Goal: Task Accomplishment & Management: Manage account settings

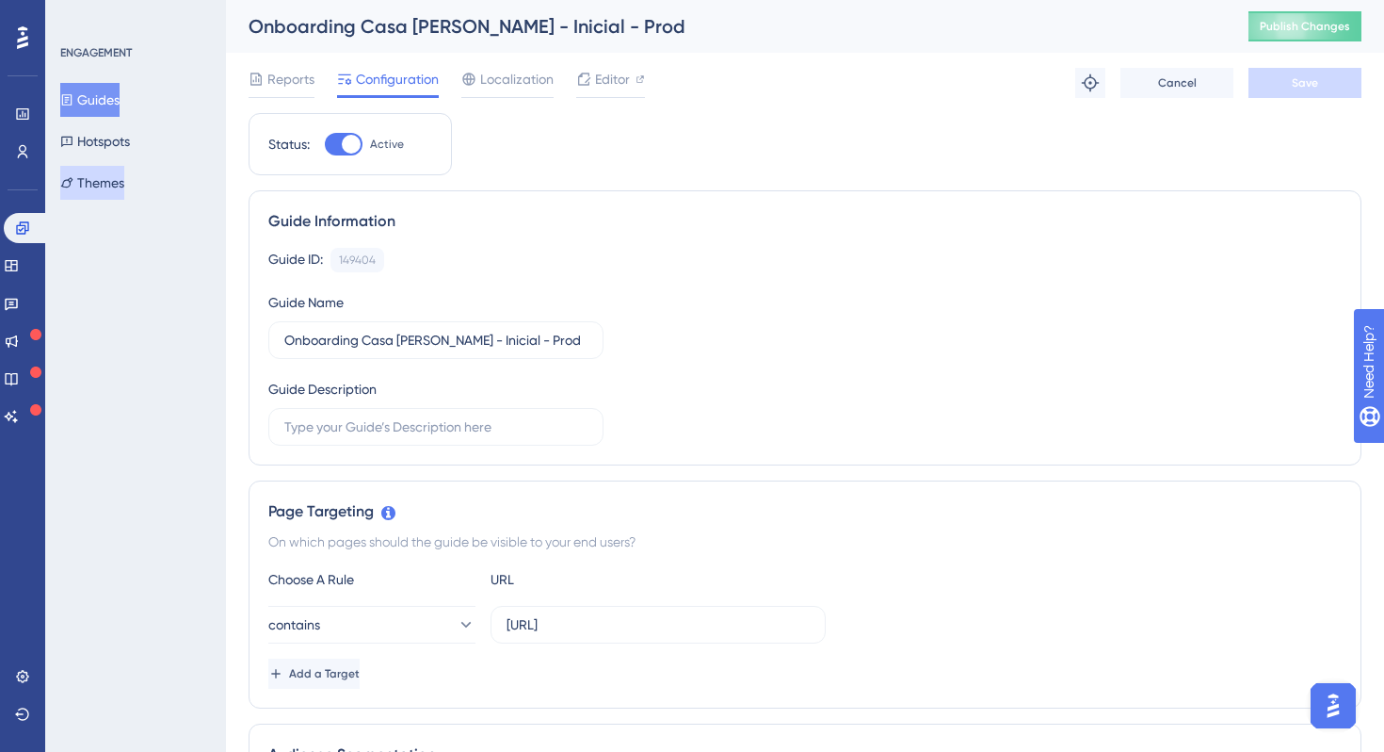
click at [122, 183] on button "Themes" at bounding box center [92, 183] width 64 height 34
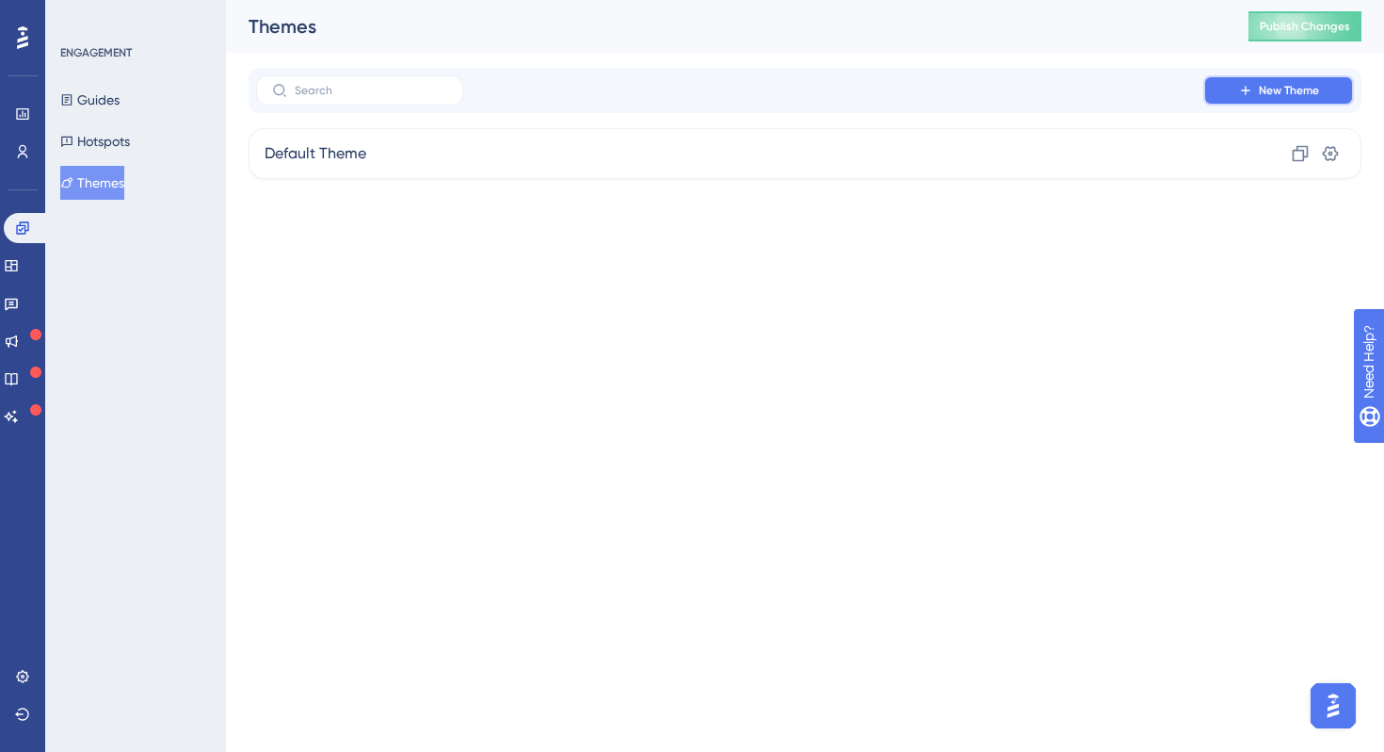
click at [1312, 76] on button "New Theme" at bounding box center [1279, 90] width 151 height 30
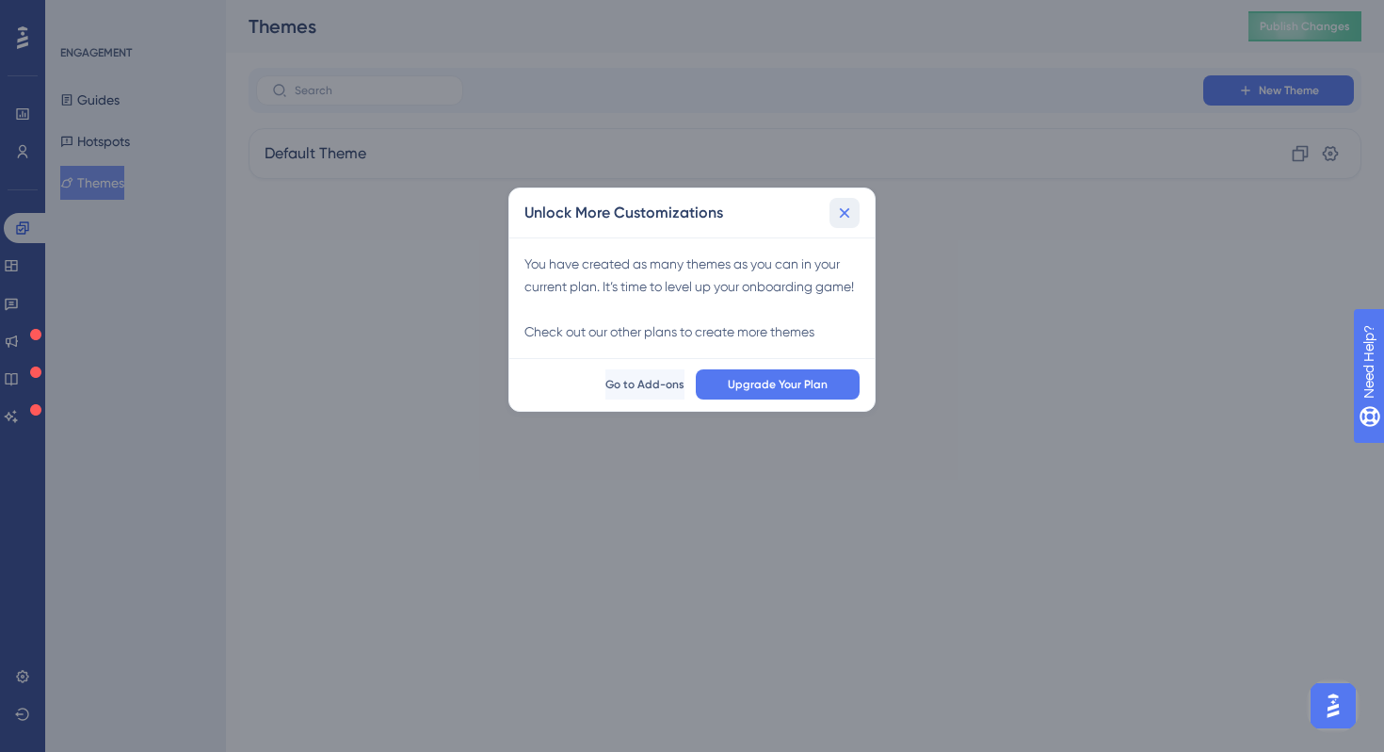
click at [849, 223] on button at bounding box center [845, 213] width 30 height 30
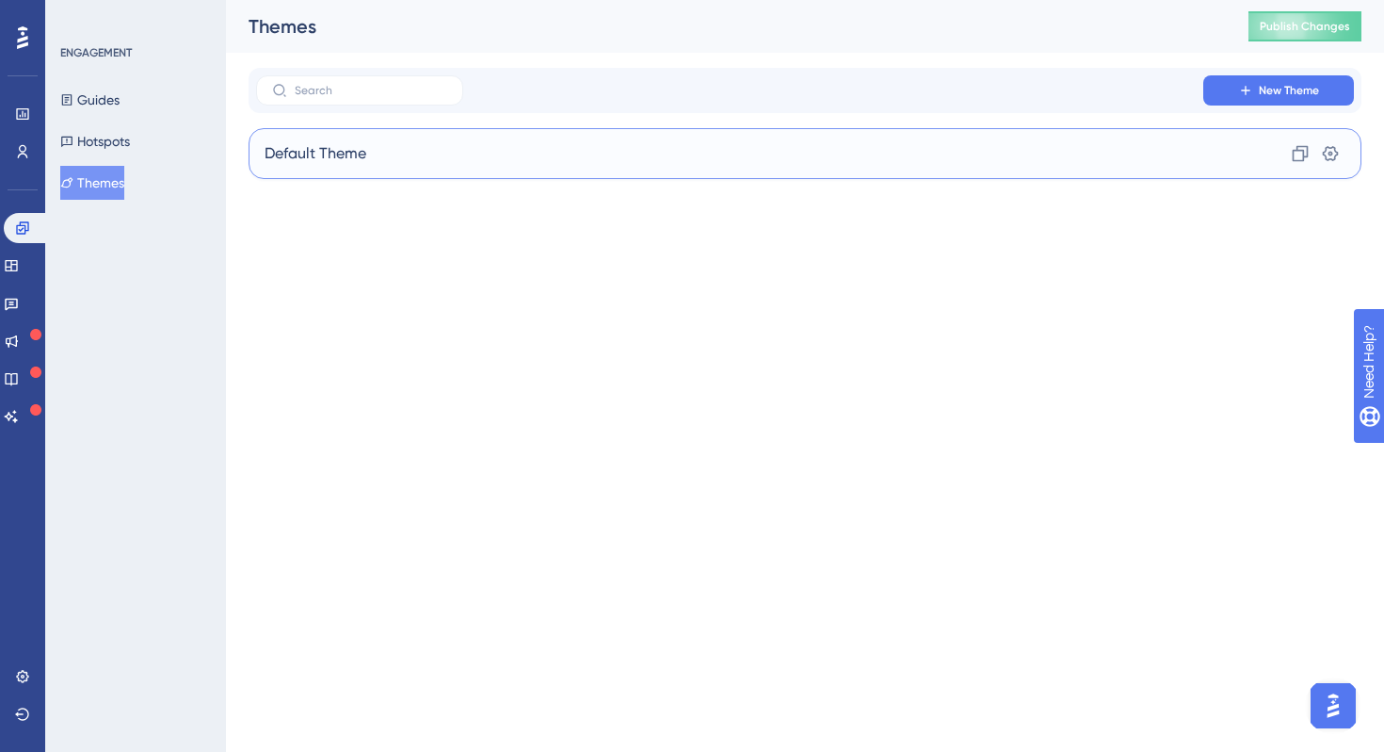
click at [687, 152] on div "Default Theme Clone Settings" at bounding box center [805, 153] width 1113 height 51
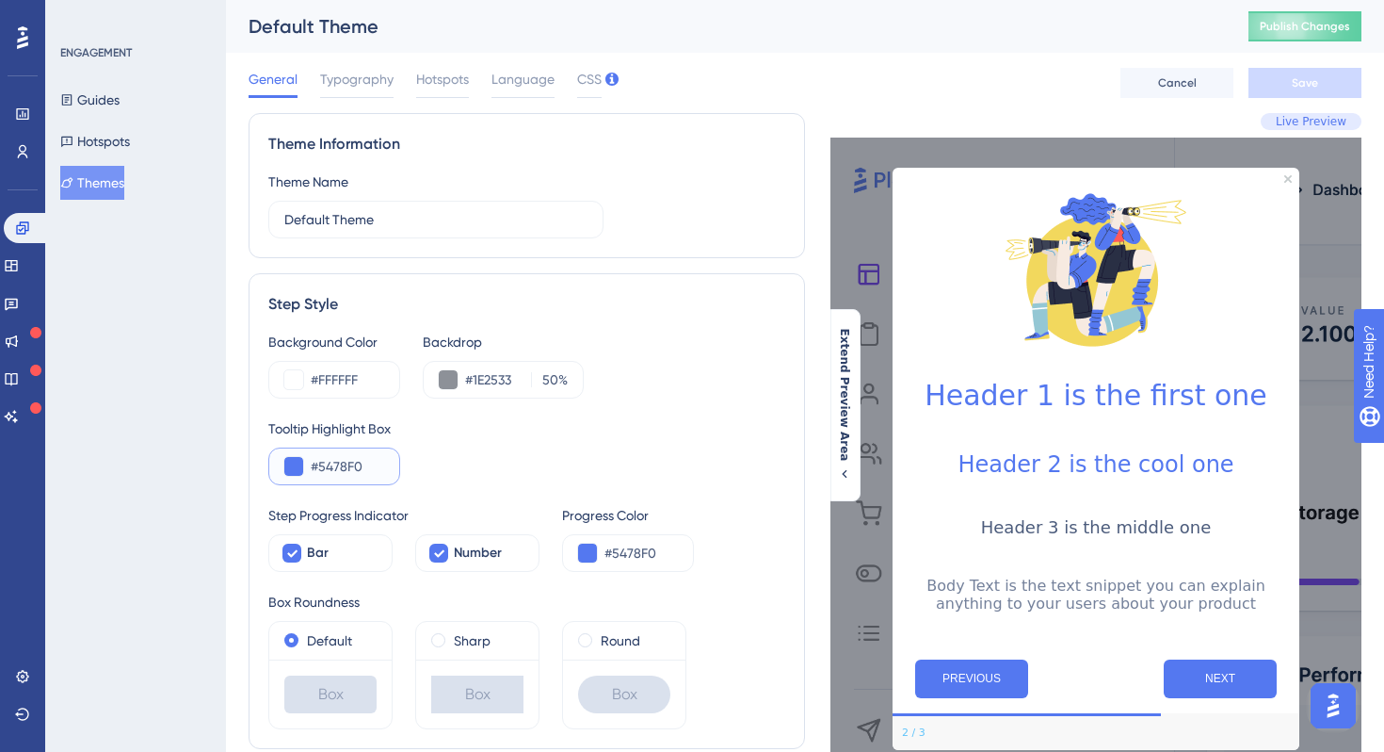
click at [355, 475] on input "#5478F0" at bounding box center [347, 466] width 73 height 23
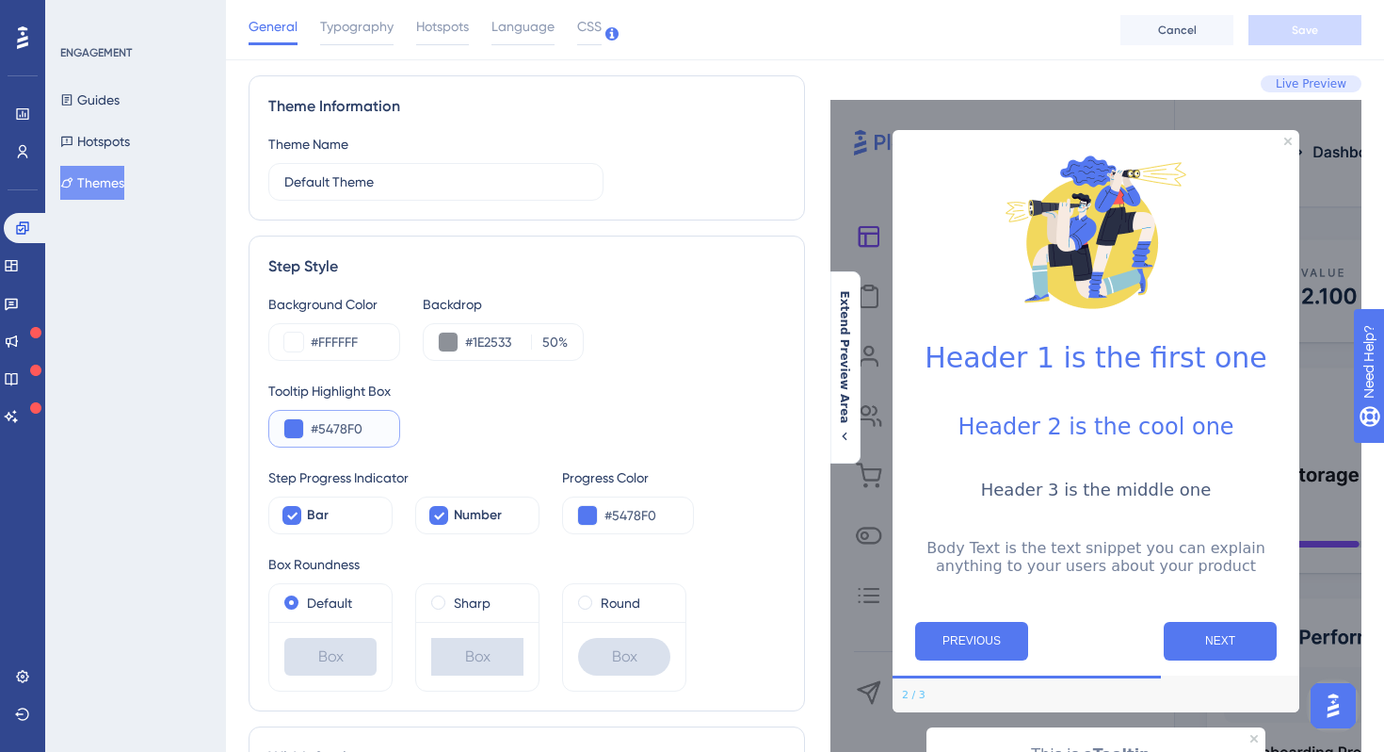
scroll to position [95, 0]
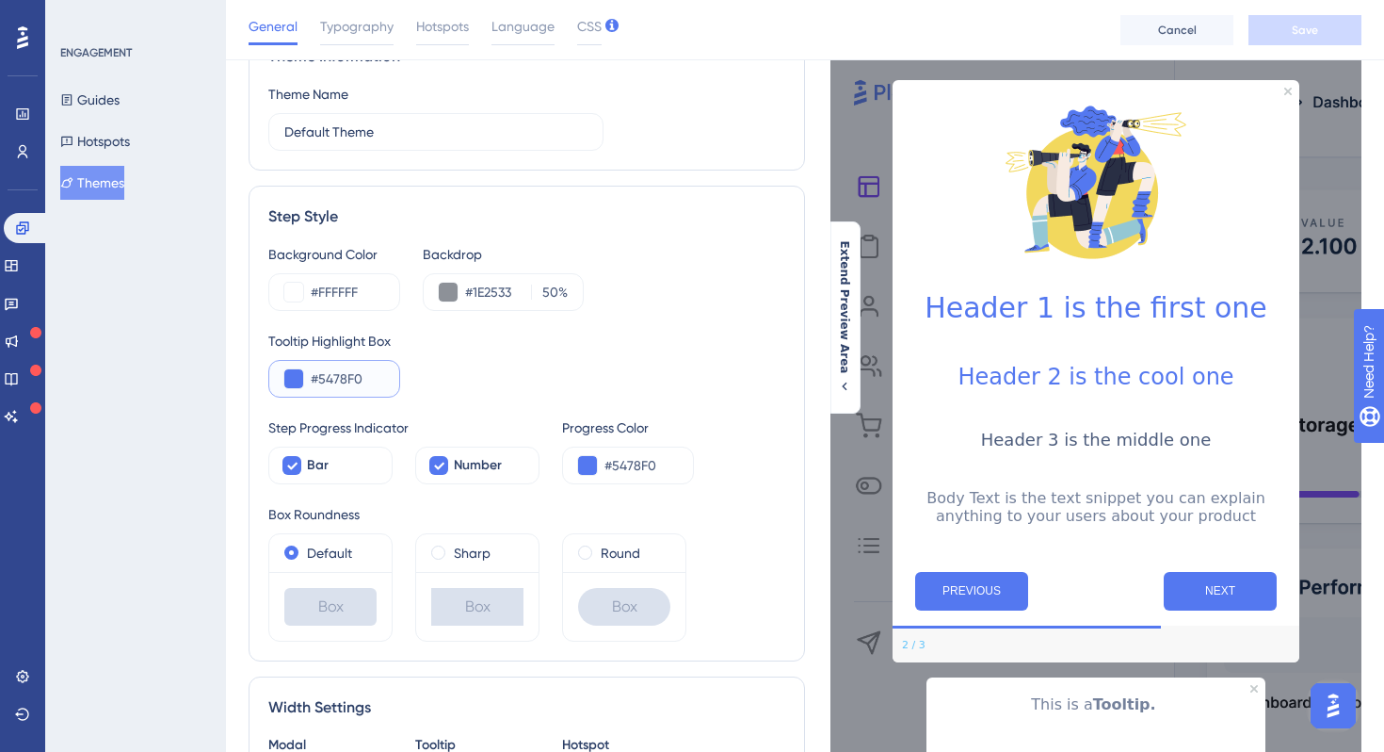
paste input "49317A"
type input "#49317A"
click at [630, 474] on input "#5478F0" at bounding box center [641, 465] width 73 height 23
paste input "49317A"
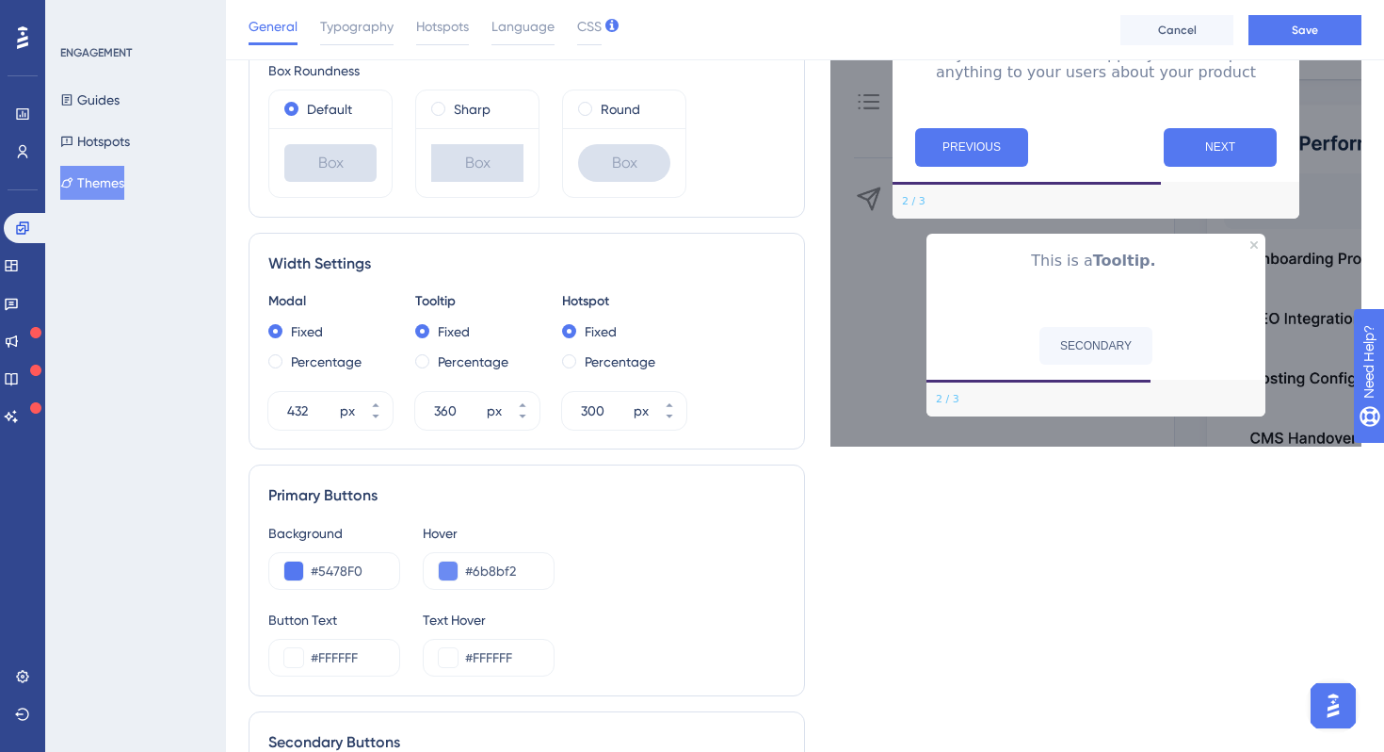
scroll to position [758, 0]
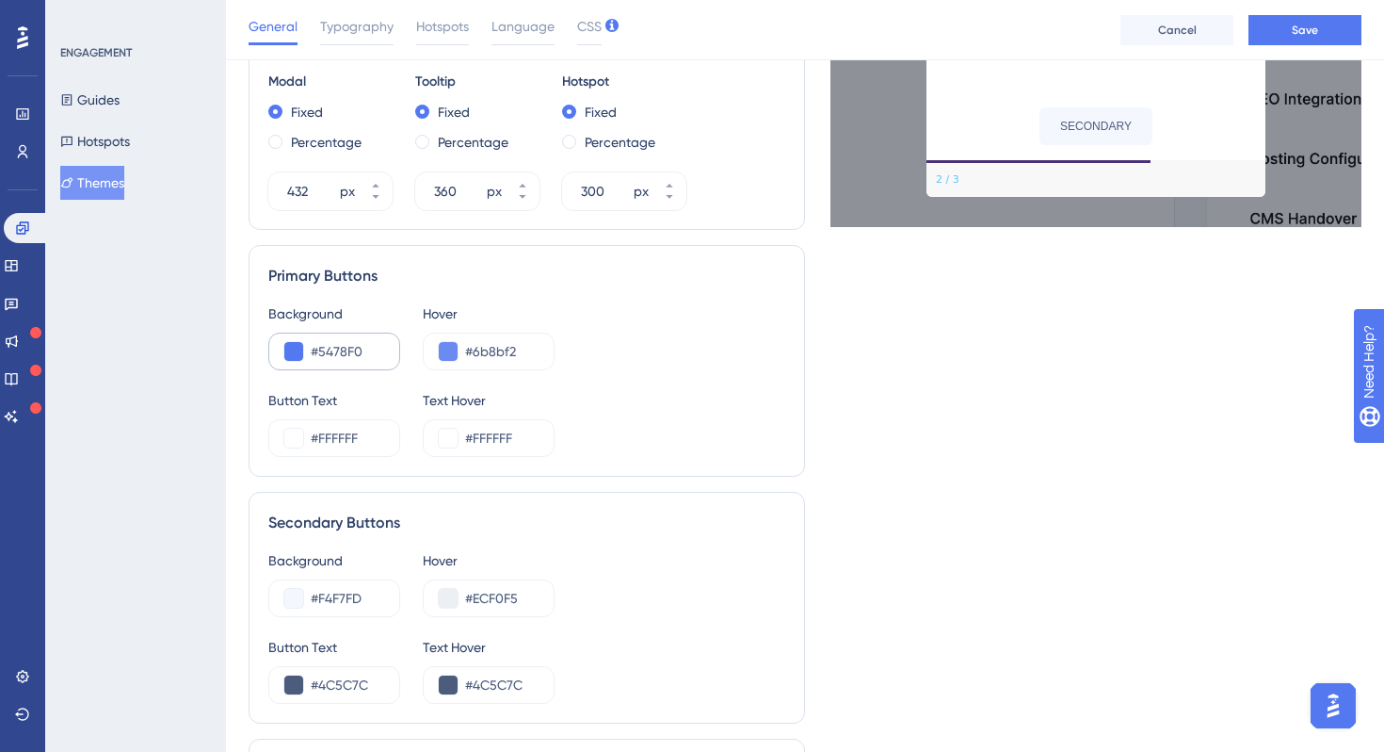
type input "#49317A"
click at [359, 357] on input "#5478F0" at bounding box center [347, 351] width 73 height 23
paste input "49317A"
type input "#49317A"
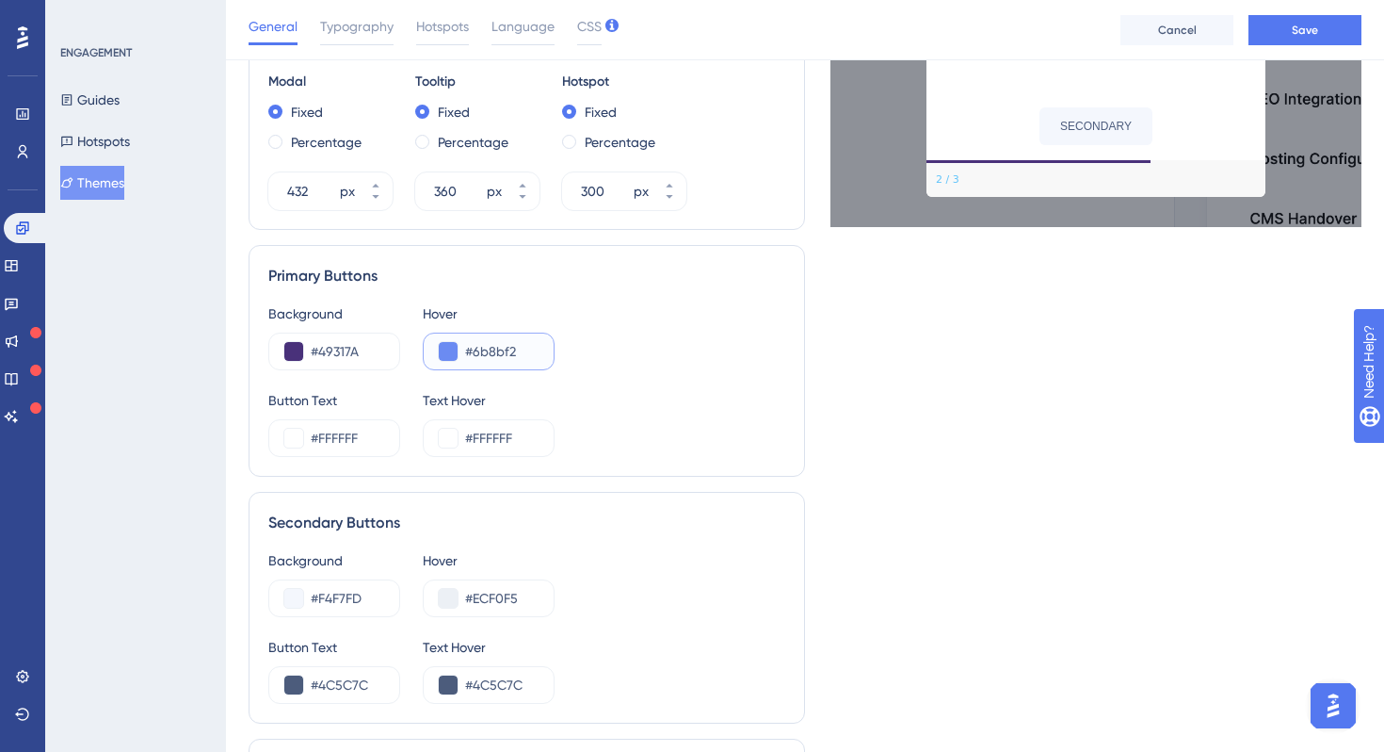
click at [495, 347] on input "#6b8bf2" at bounding box center [501, 351] width 73 height 23
paste input "49317A"
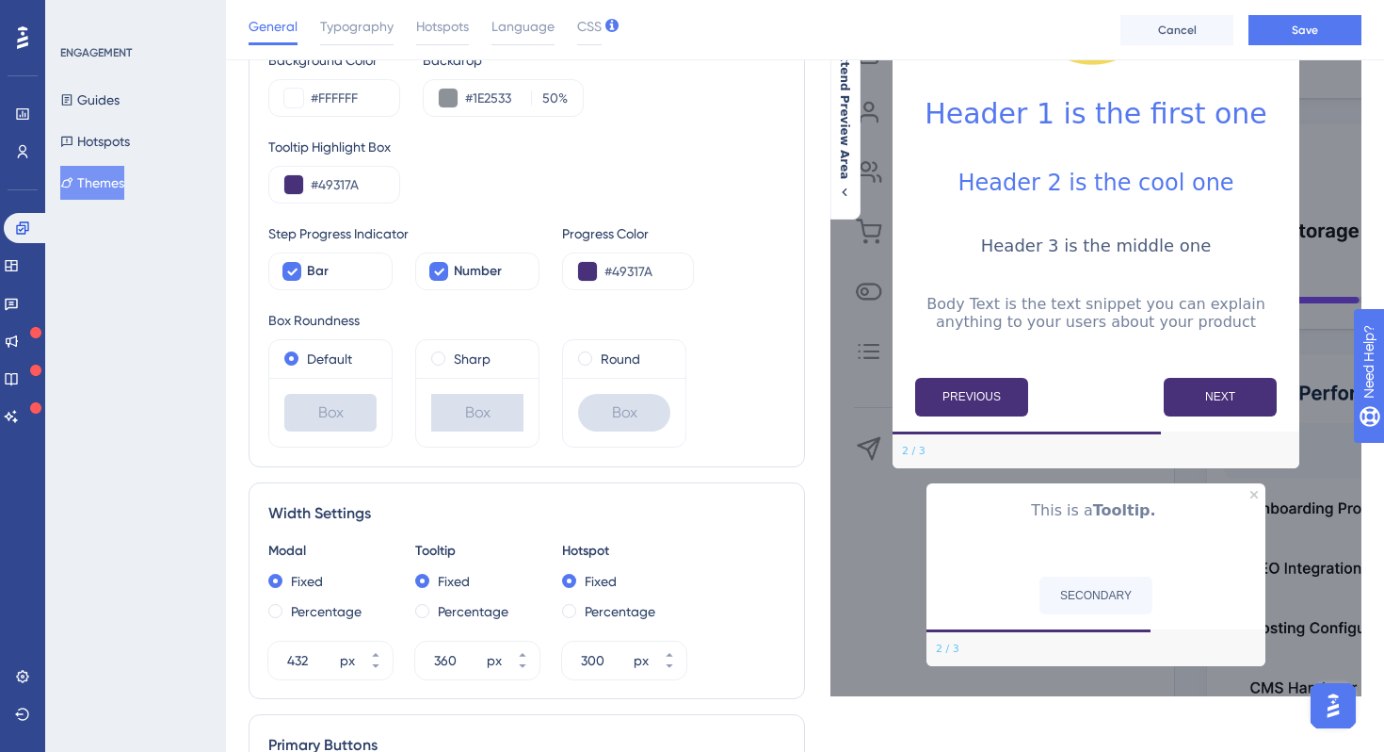
scroll to position [67, 0]
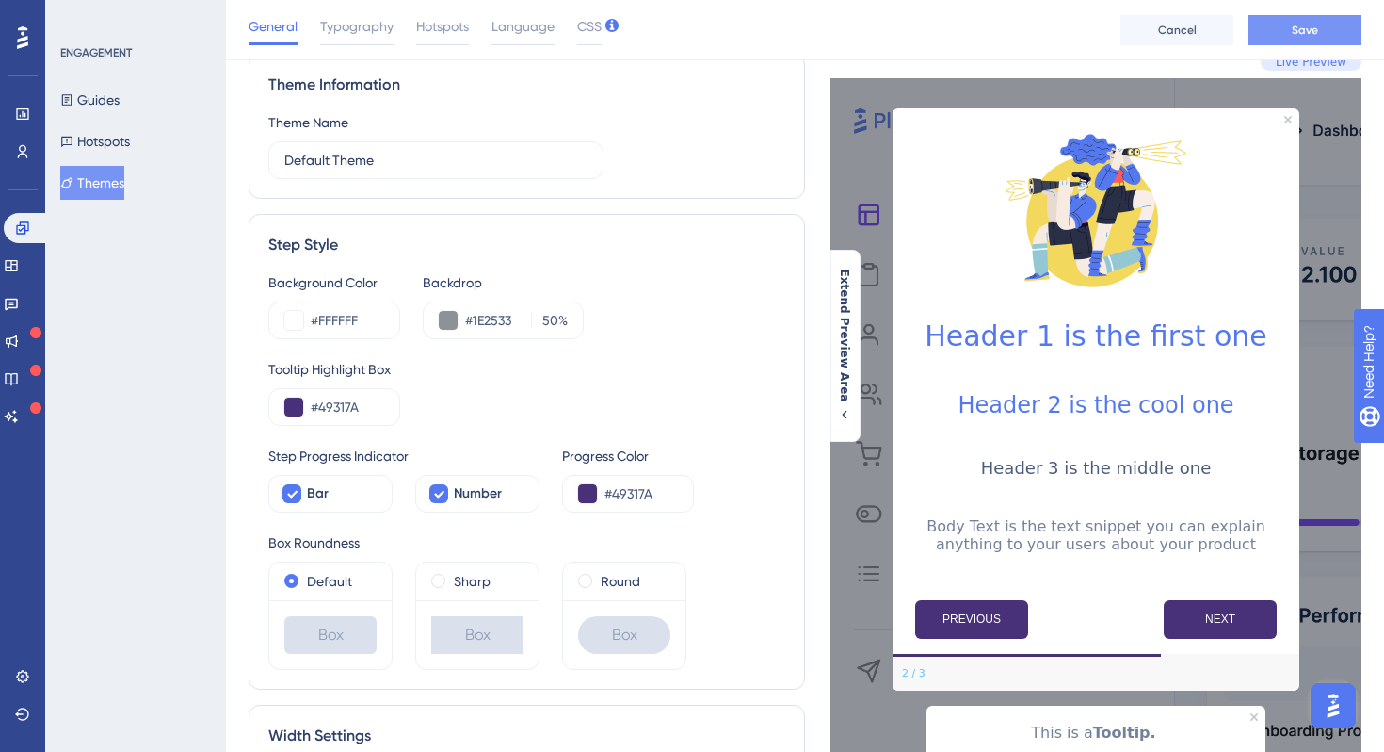
type input "#49317A"
click at [1285, 35] on button "Save" at bounding box center [1305, 30] width 113 height 30
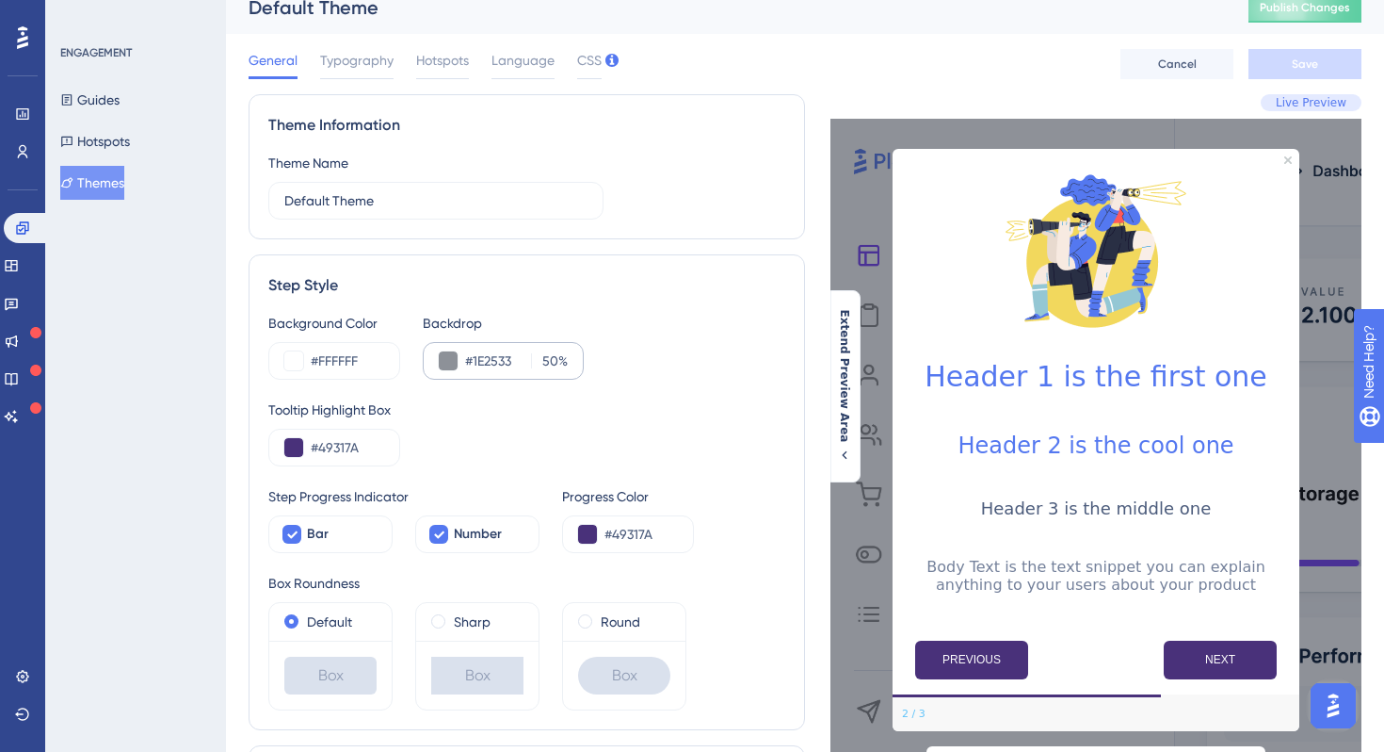
scroll to position [0, 0]
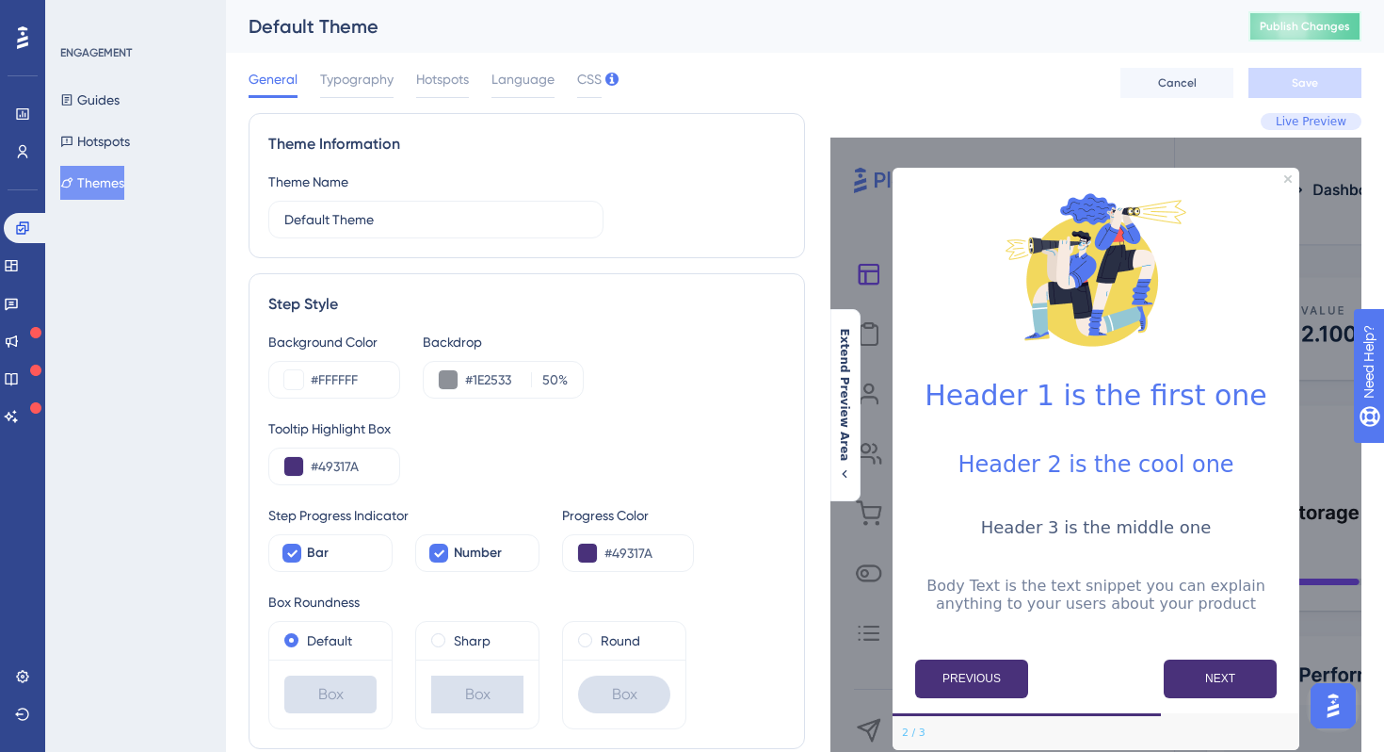
click at [1329, 26] on span "Publish Changes" at bounding box center [1305, 26] width 90 height 15
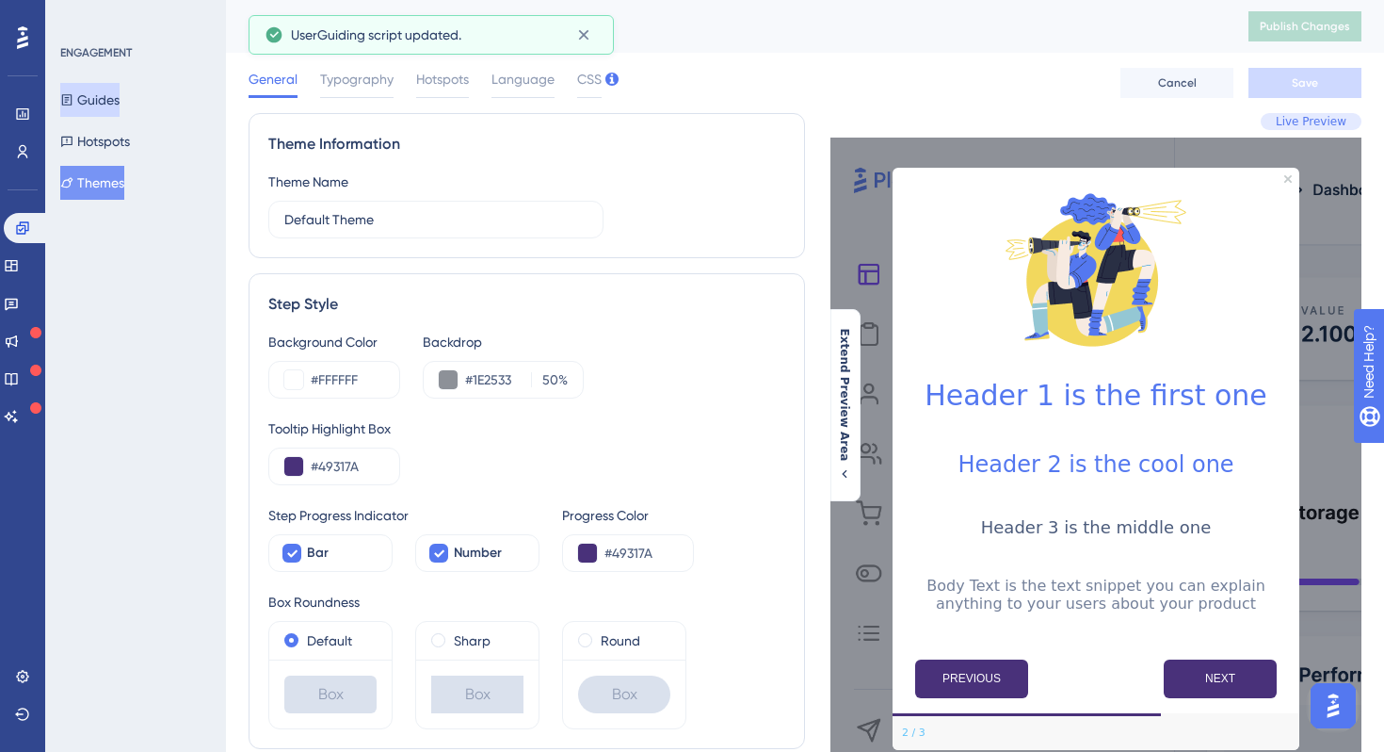
click at [119, 104] on button "Guides" at bounding box center [89, 100] width 59 height 34
